Goal: Information Seeking & Learning: Check status

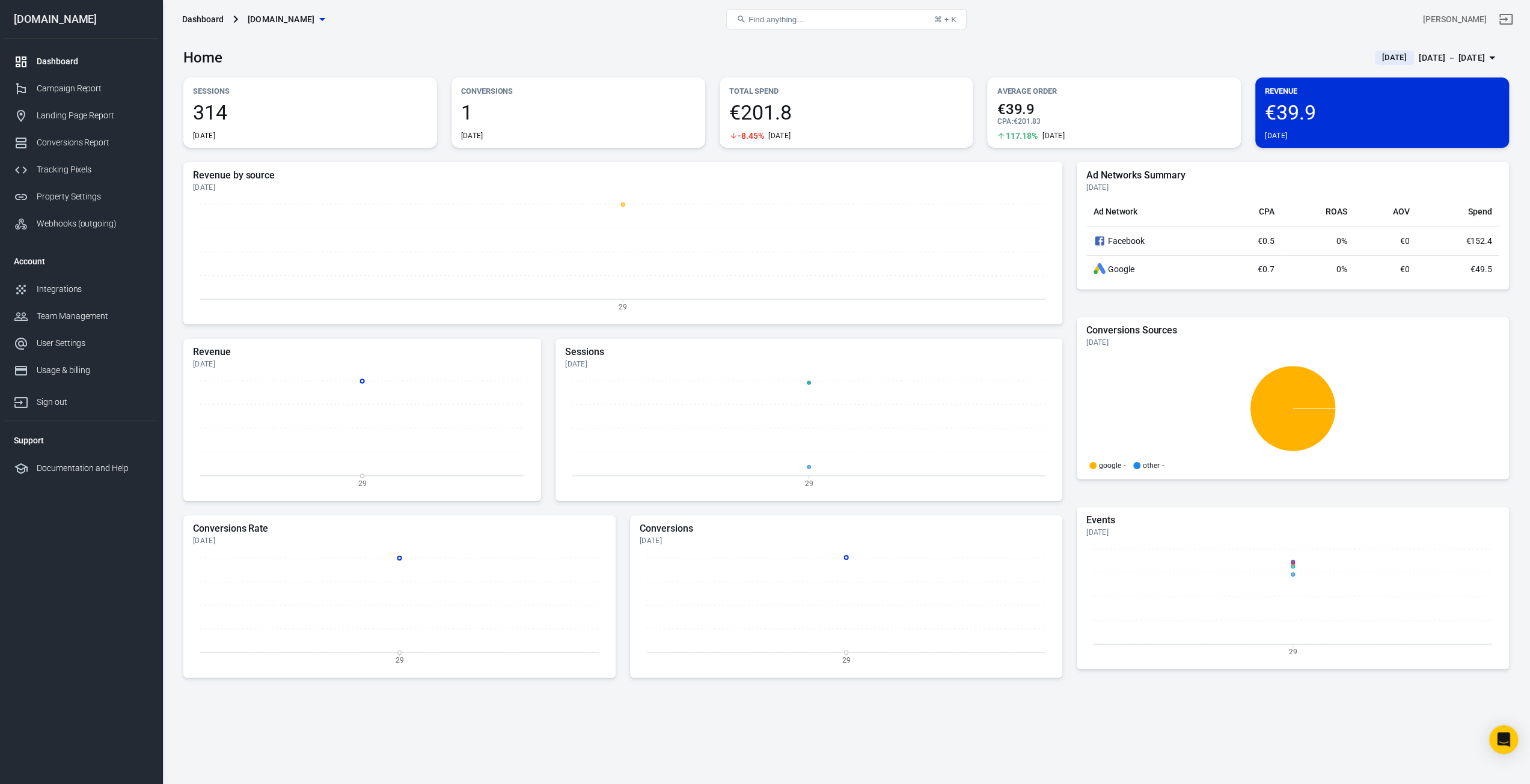
click at [1377, 57] on span "[DATE]" at bounding box center [1394, 58] width 34 height 12
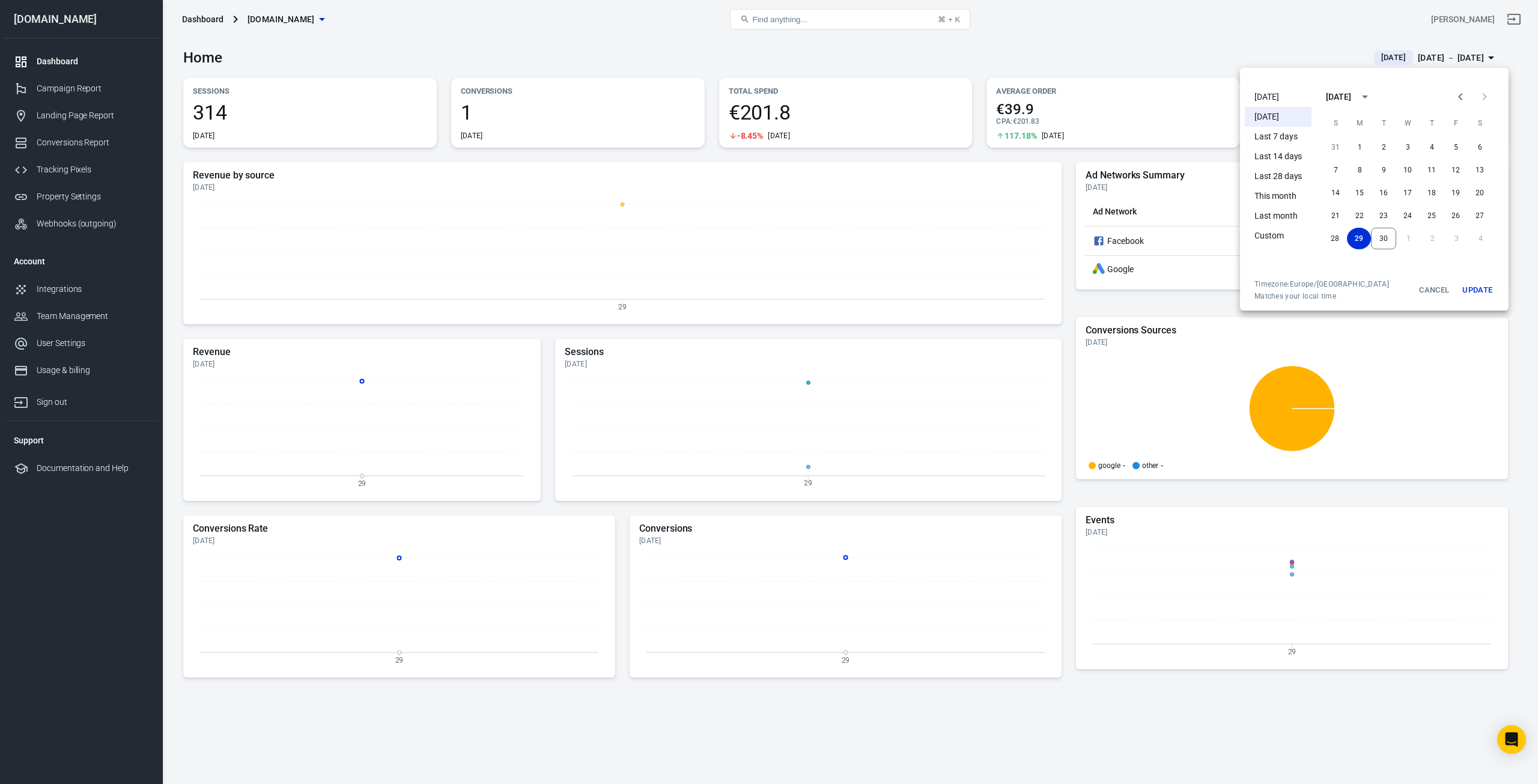
click at [1286, 96] on li "[DATE]" at bounding box center [1278, 97] width 67 height 20
click at [1483, 289] on button "Update" at bounding box center [1477, 290] width 38 height 22
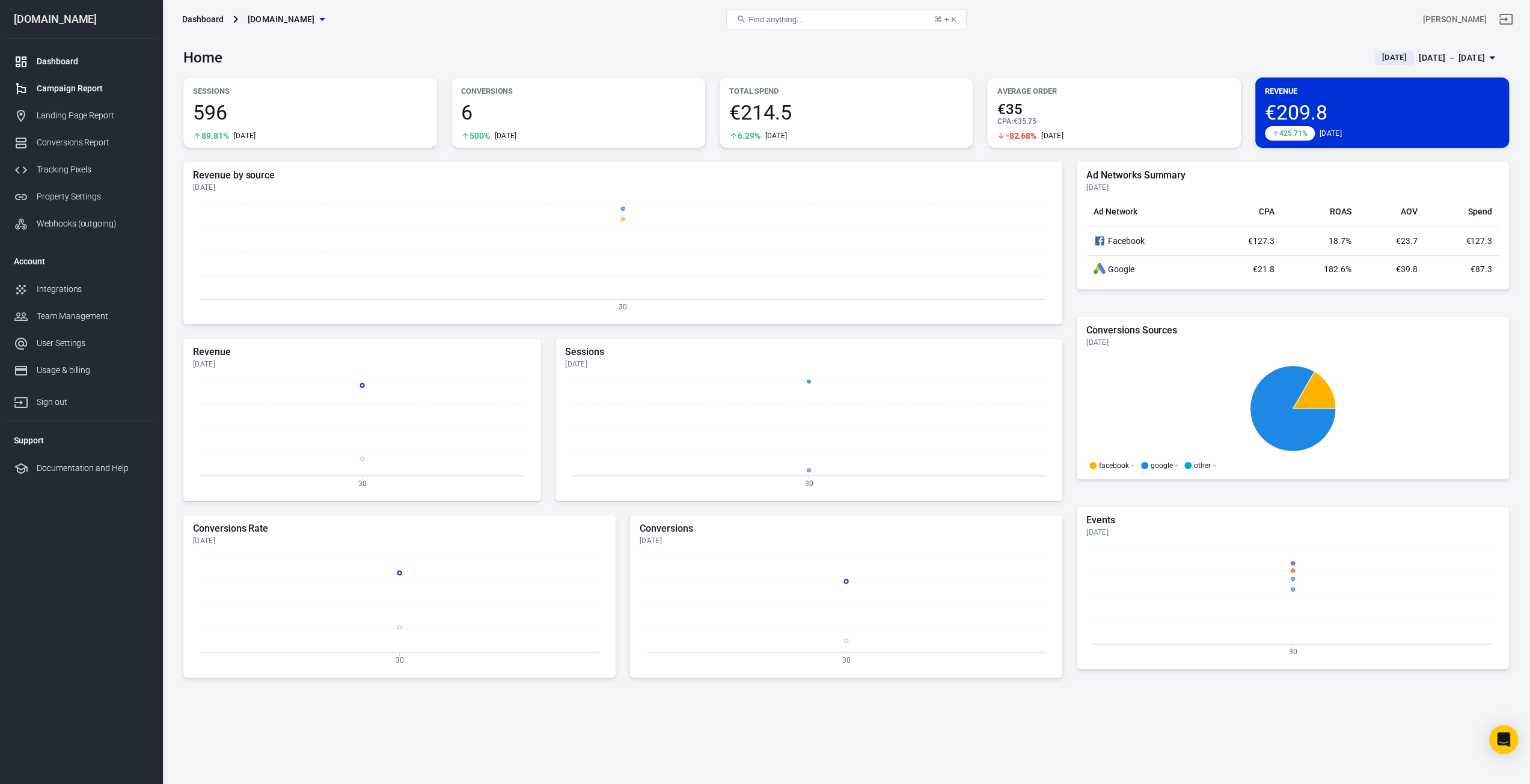
click at [76, 87] on div "Campaign Report" at bounding box center [92, 89] width 112 height 13
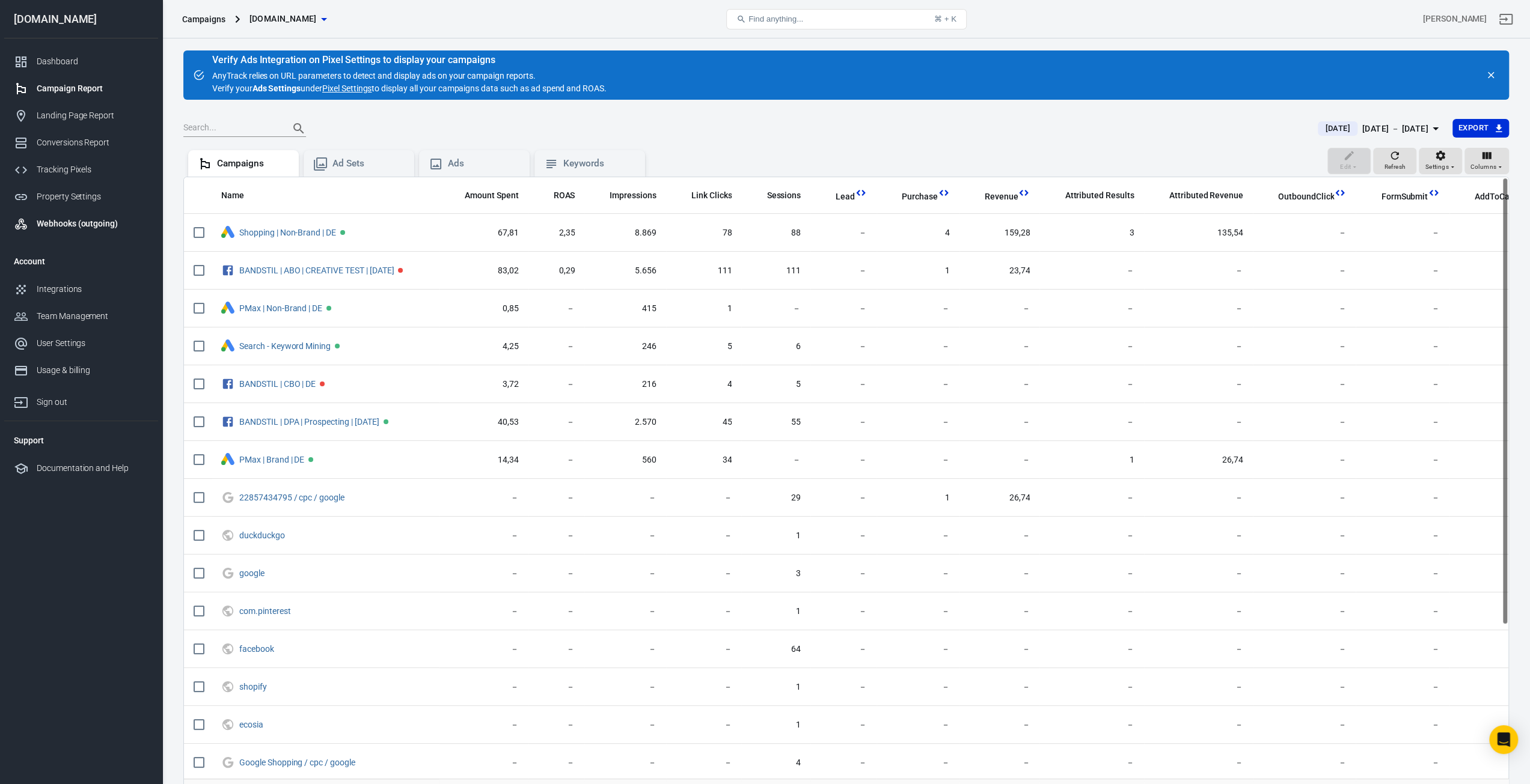
click at [135, 217] on link "Webhooks (outgoing)" at bounding box center [81, 223] width 154 height 27
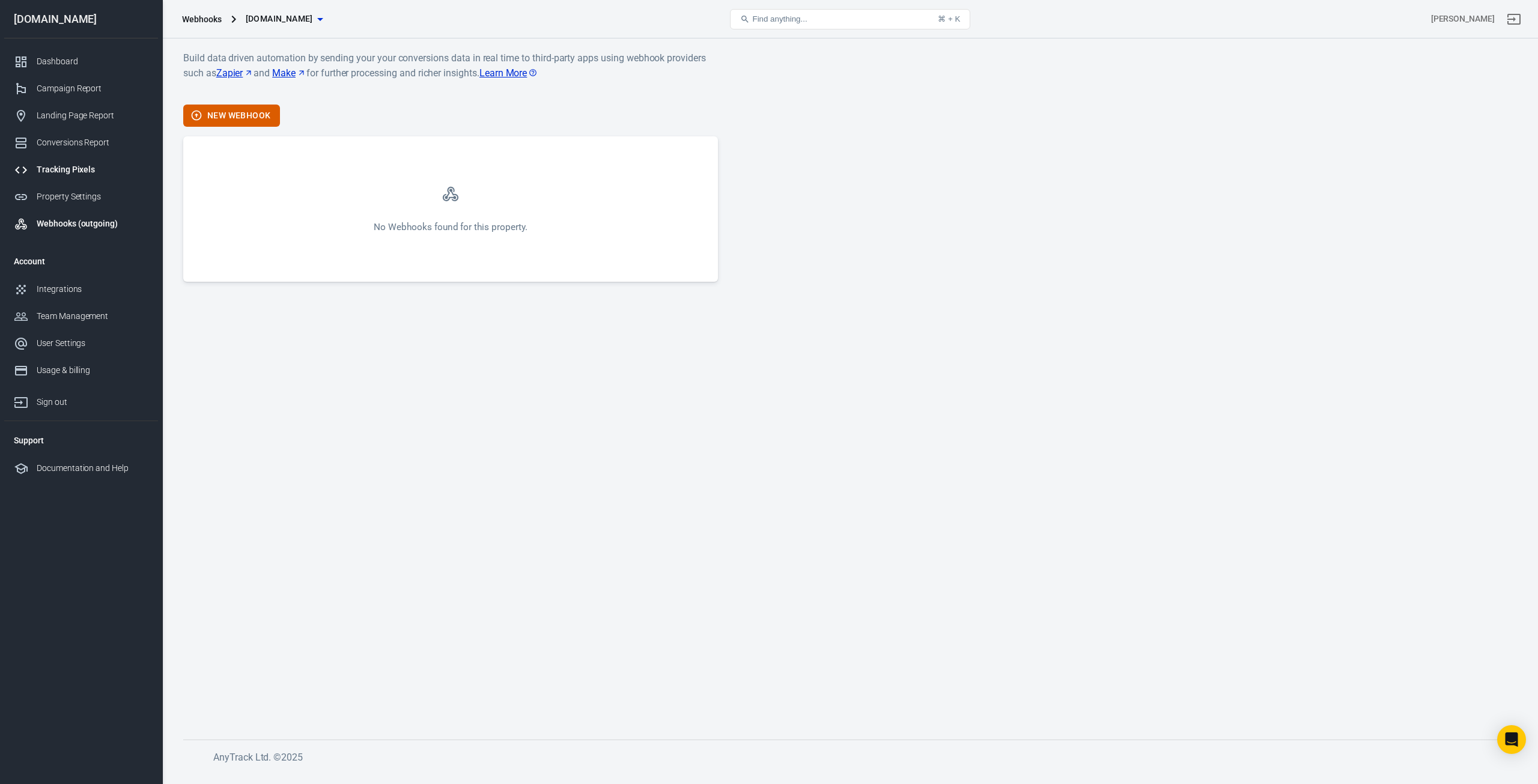
click at [103, 163] on link "Tracking Pixels" at bounding box center [81, 169] width 154 height 27
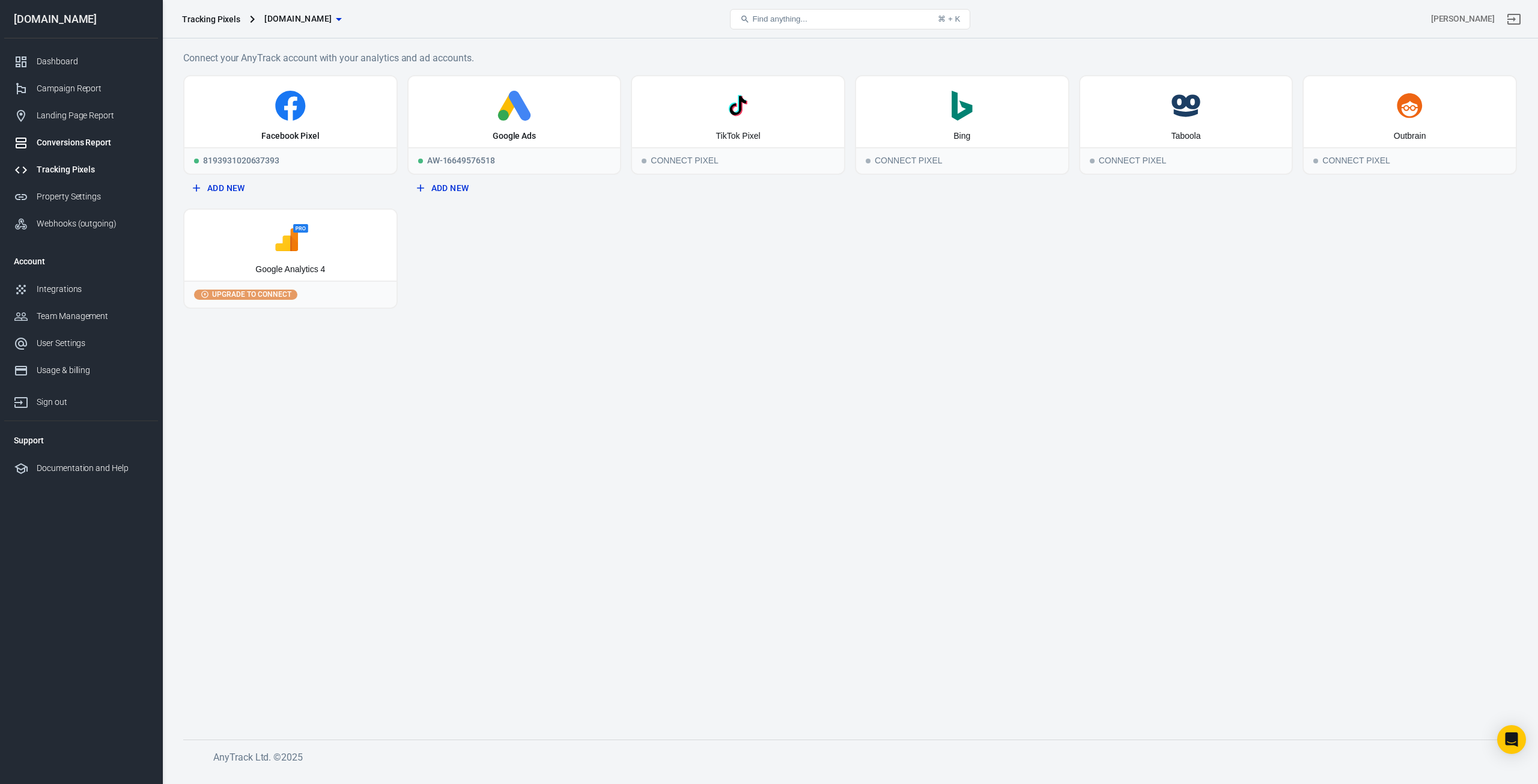
click at [90, 143] on div "Conversions Report" at bounding box center [92, 143] width 112 height 13
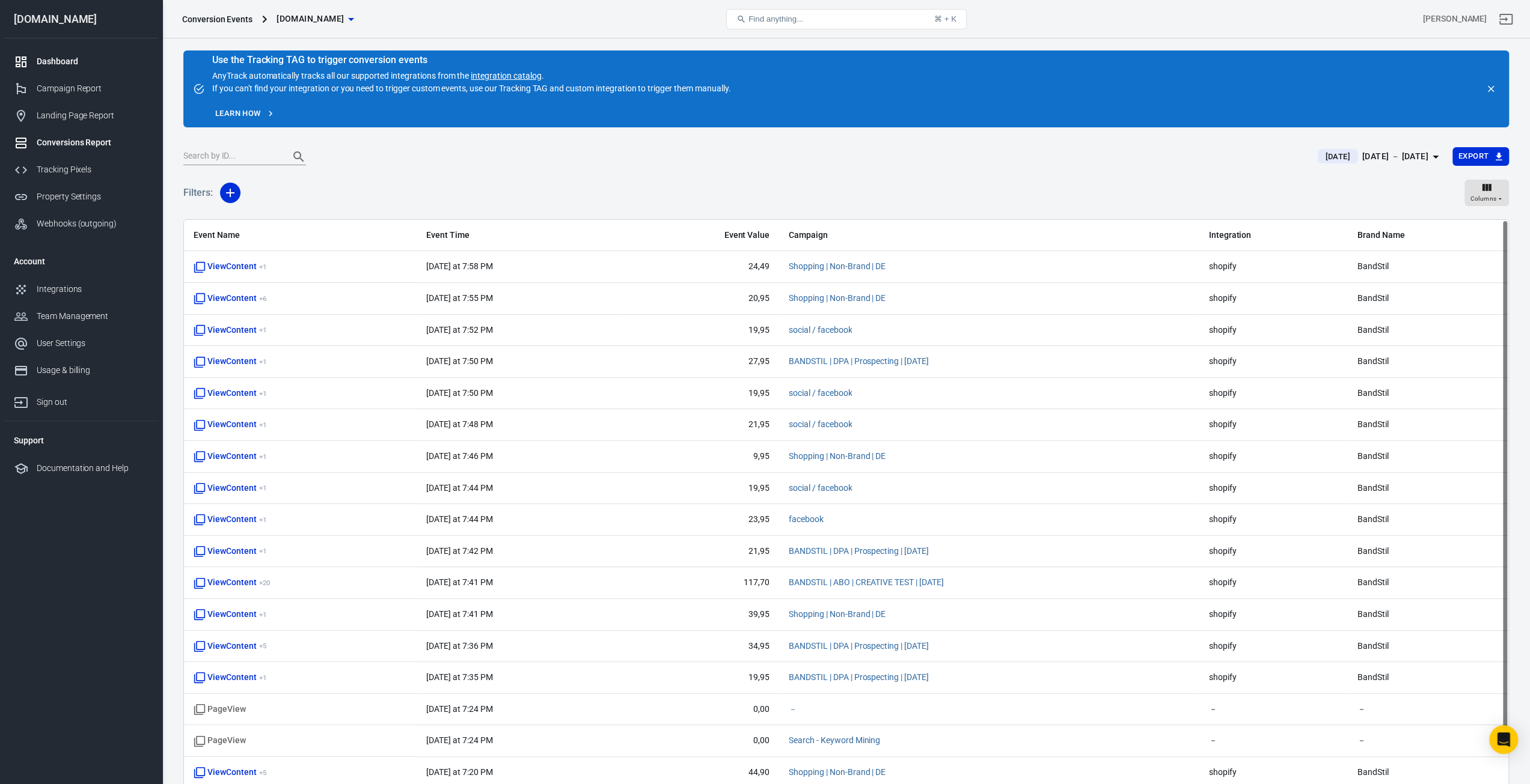
click at [81, 66] on div "Dashboard" at bounding box center [92, 61] width 112 height 13
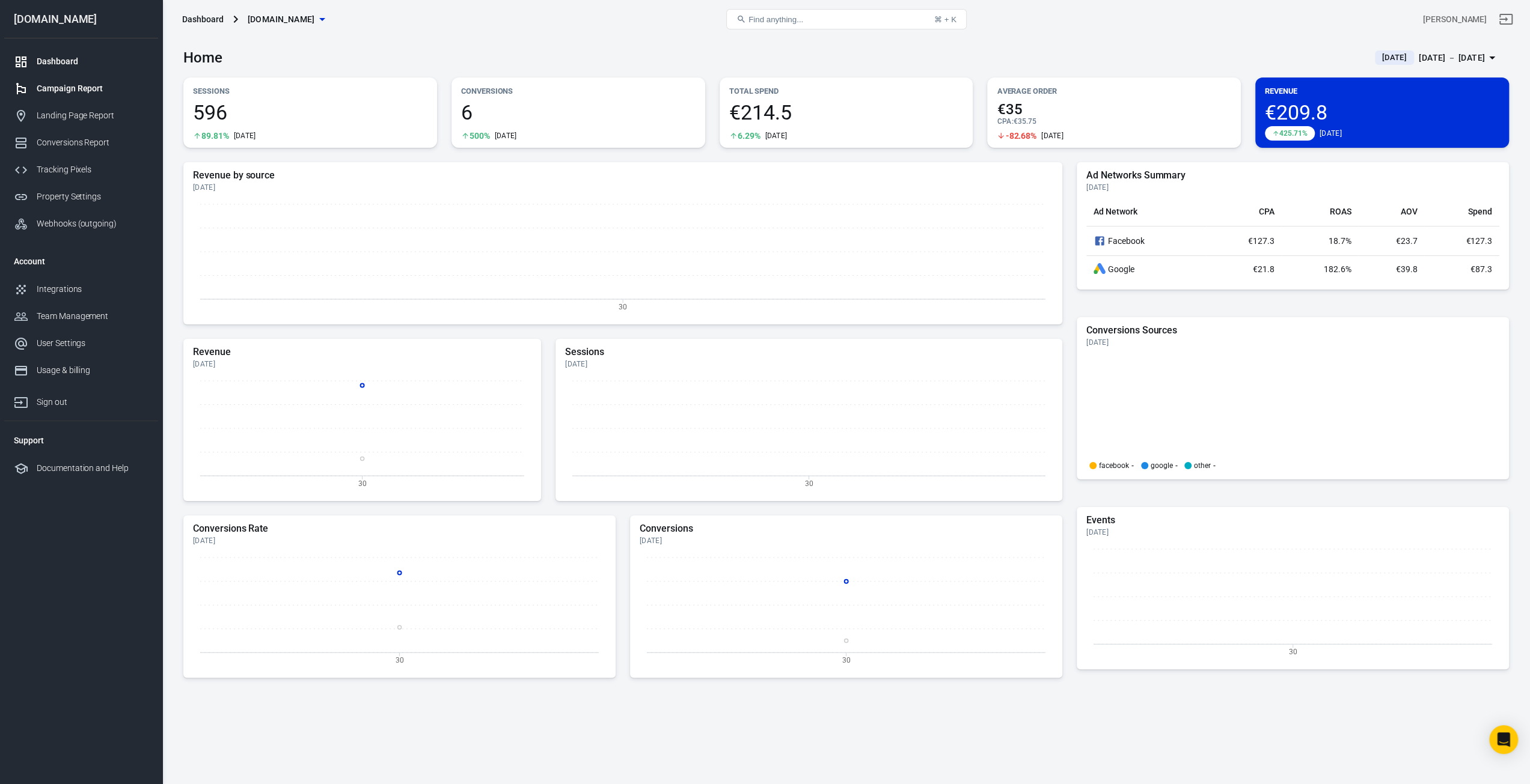
click at [83, 83] on div "Campaign Report" at bounding box center [92, 89] width 112 height 13
